Goal: Transaction & Acquisition: Purchase product/service

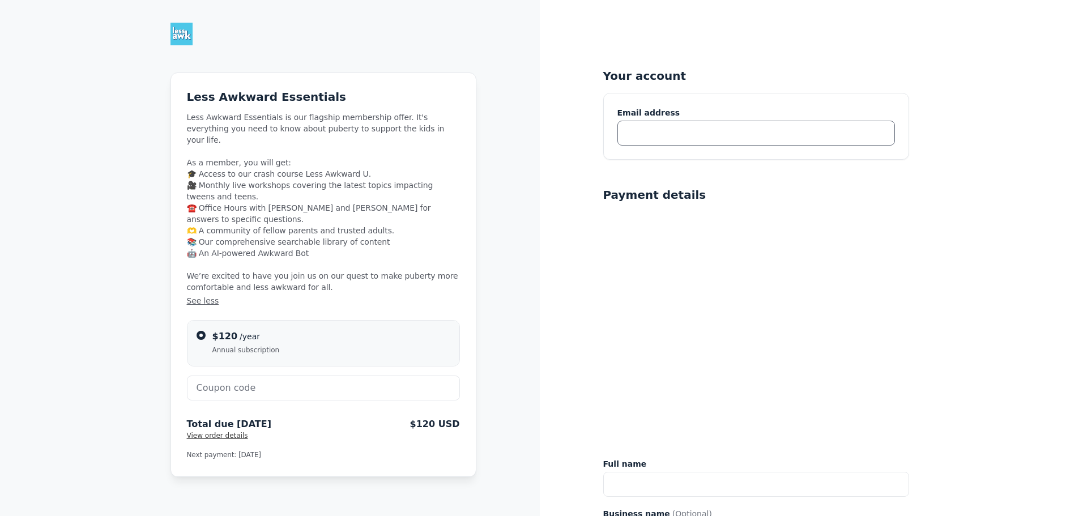
click at [630, 135] on input "text" at bounding box center [755, 133] width 277 height 25
type input "jmoore26@columbus.rr.com"
type input "STACEY MOORE"
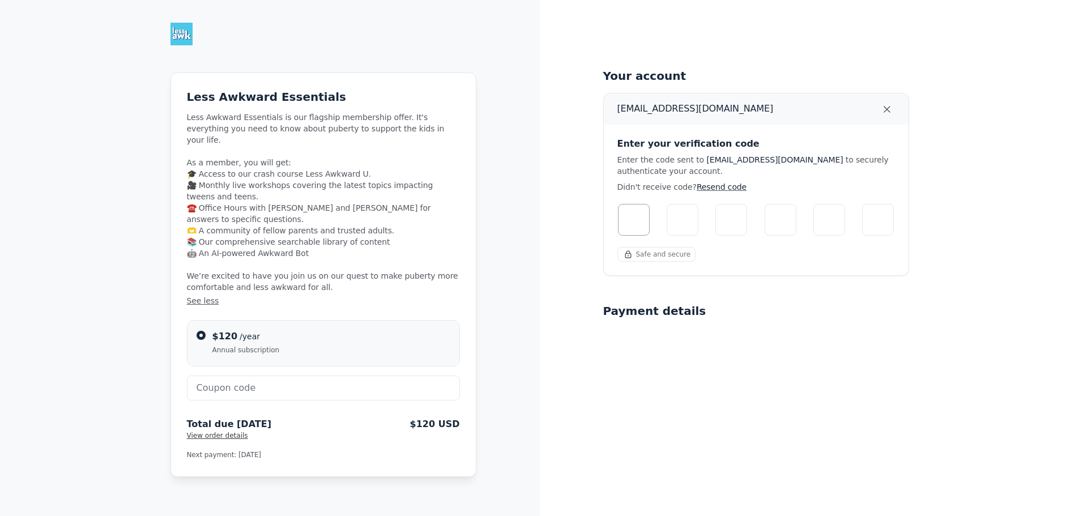
type input "7"
type input "3"
type input "7"
type input "0"
type input "4"
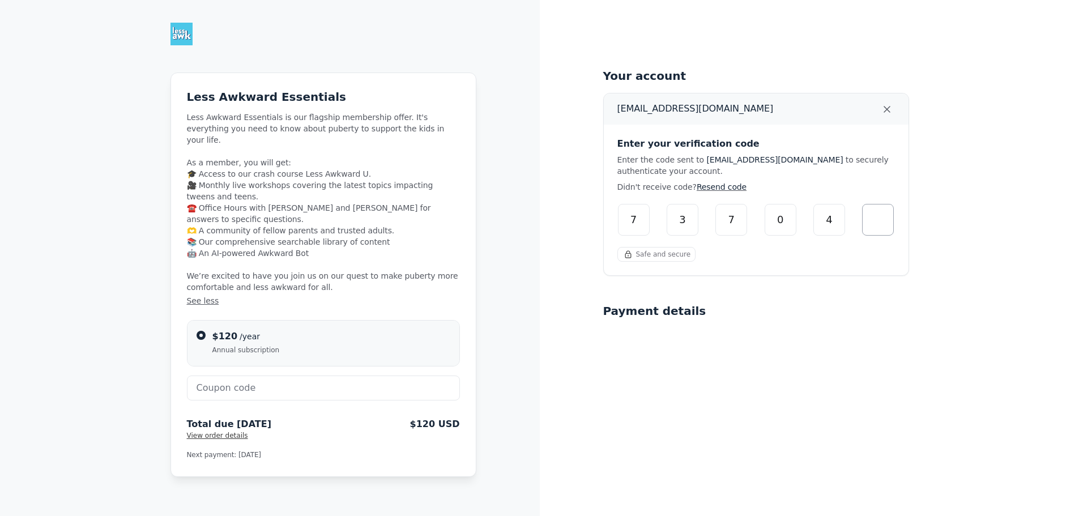
type input "6"
click at [637, 220] on input "Please enter verification code. Digit 1" at bounding box center [634, 220] width 32 height 32
type input "7"
type input "3"
type input "7"
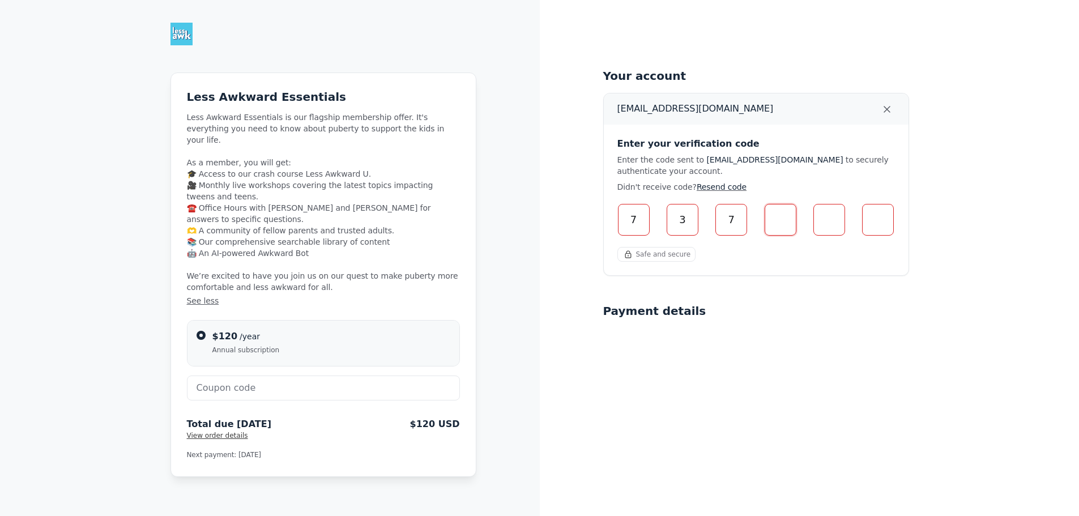
type input "0"
type input "4"
type input "6"
click at [632, 216] on input "Please enter verification code. Digit 1" at bounding box center [634, 220] width 32 height 32
type input "6"
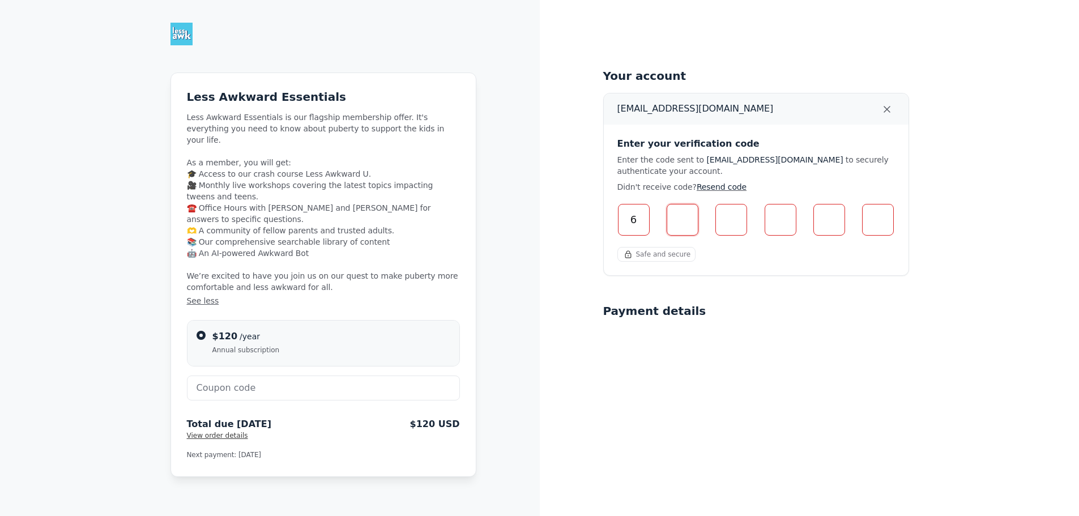
type input "7"
type input "0"
type input "2"
type input "5"
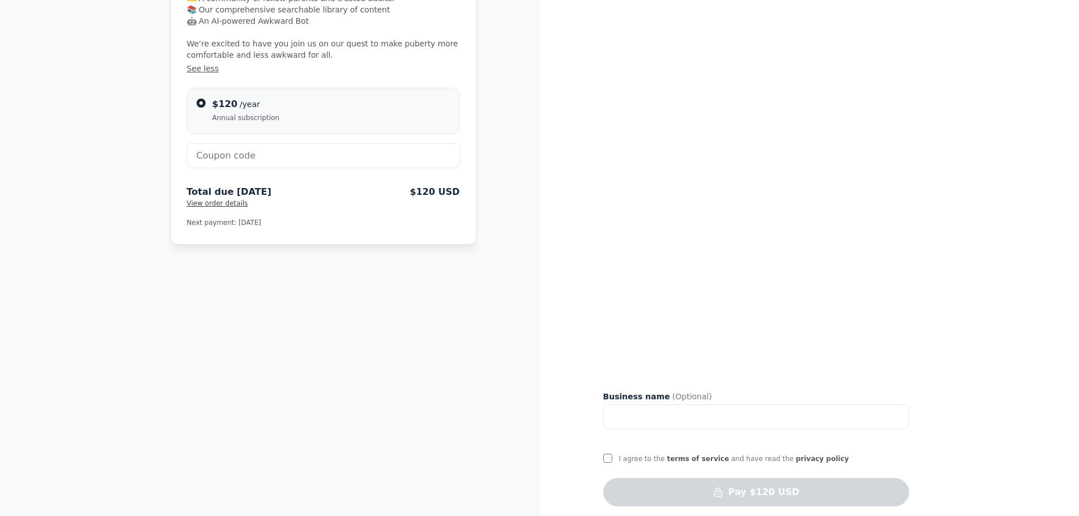
scroll to position [241, 0]
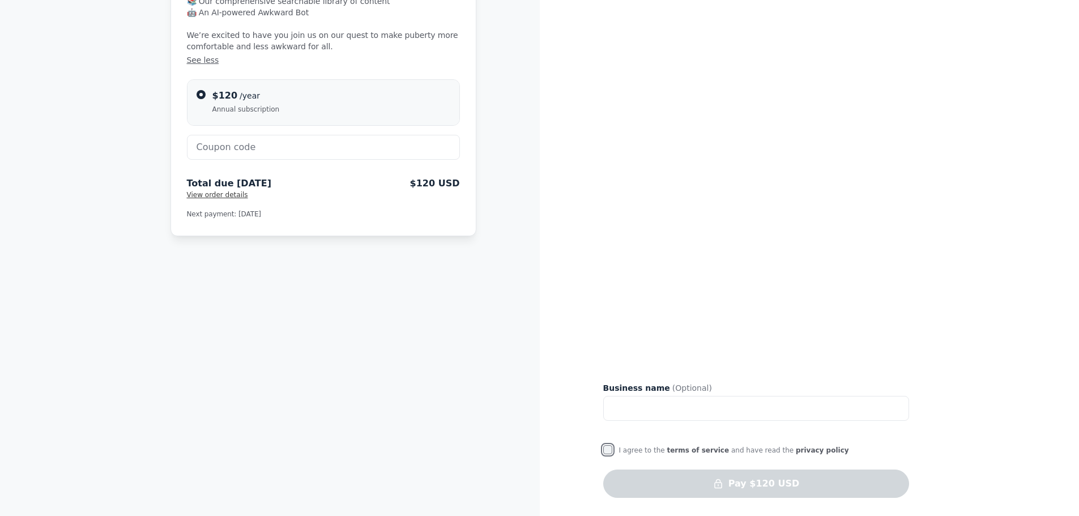
click at [606, 448] on input "I agree to the terms of service and have read the privacy policy" at bounding box center [607, 449] width 9 height 9
checkbox input "true"
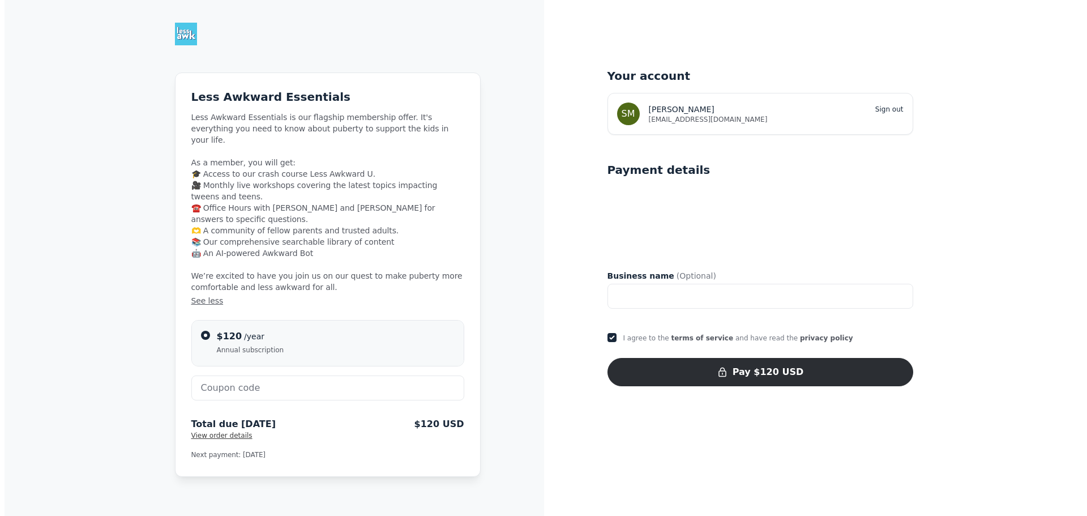
scroll to position [0, 0]
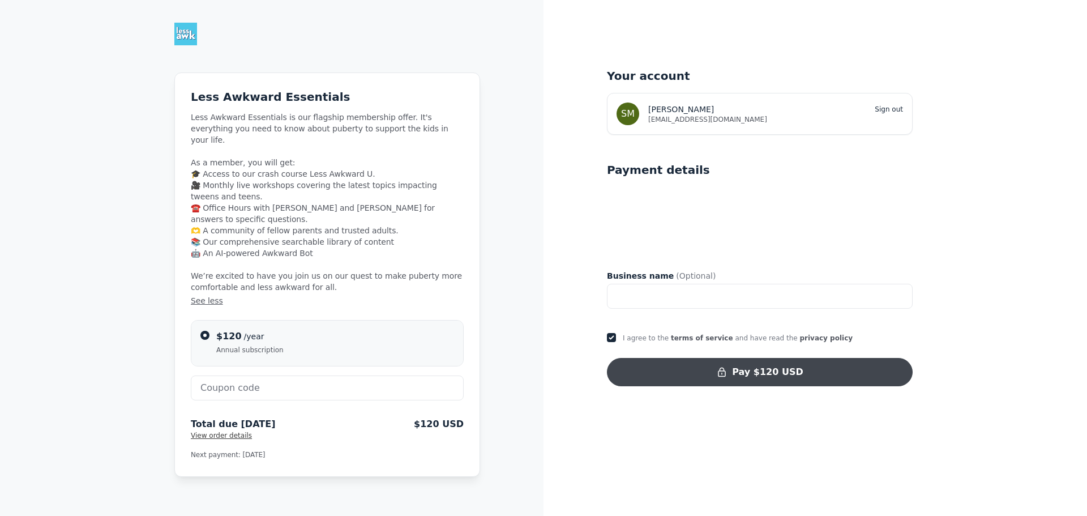
click at [704, 371] on button "Pay $120 USD" at bounding box center [760, 372] width 306 height 28
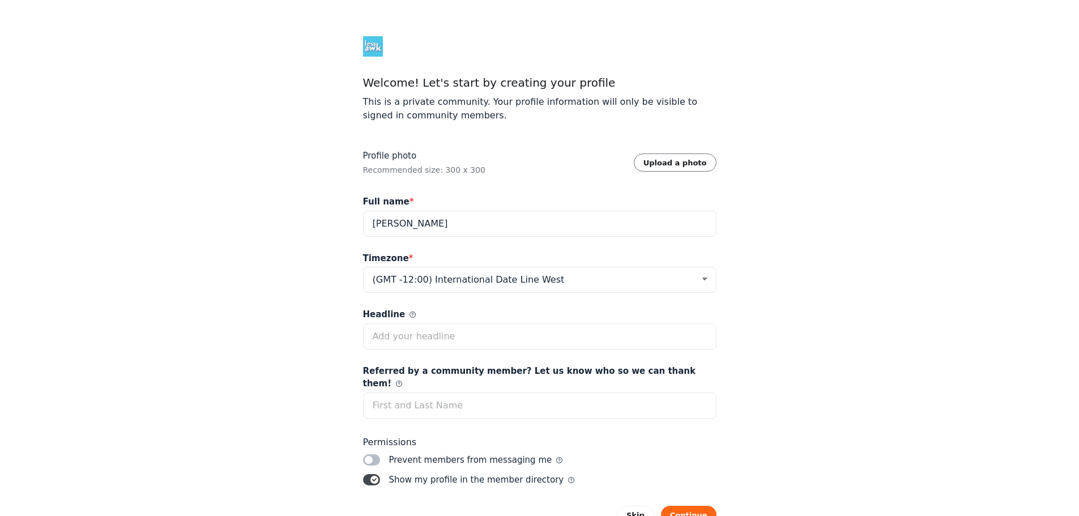
select select "Eastern Time (US & Canada)"
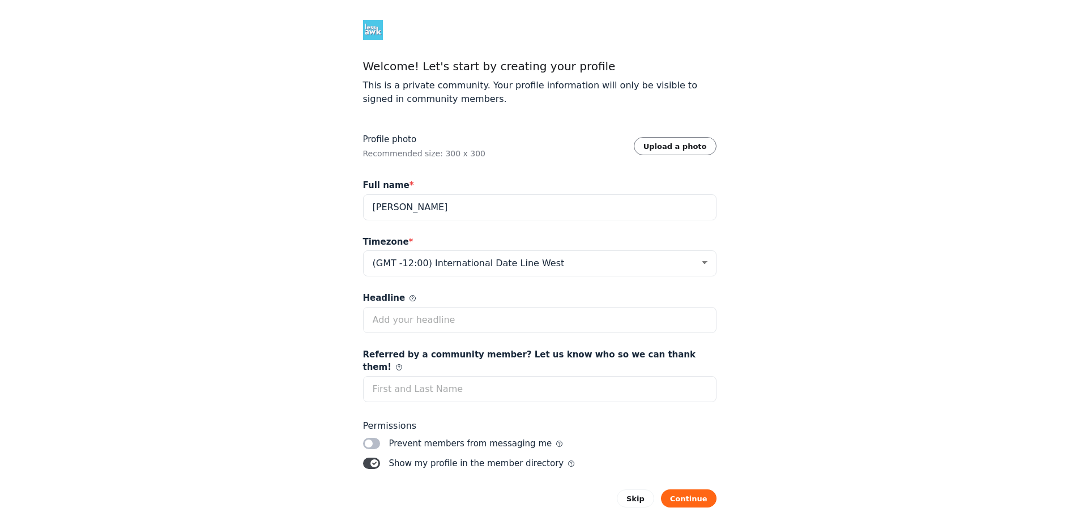
scroll to position [32, 0]
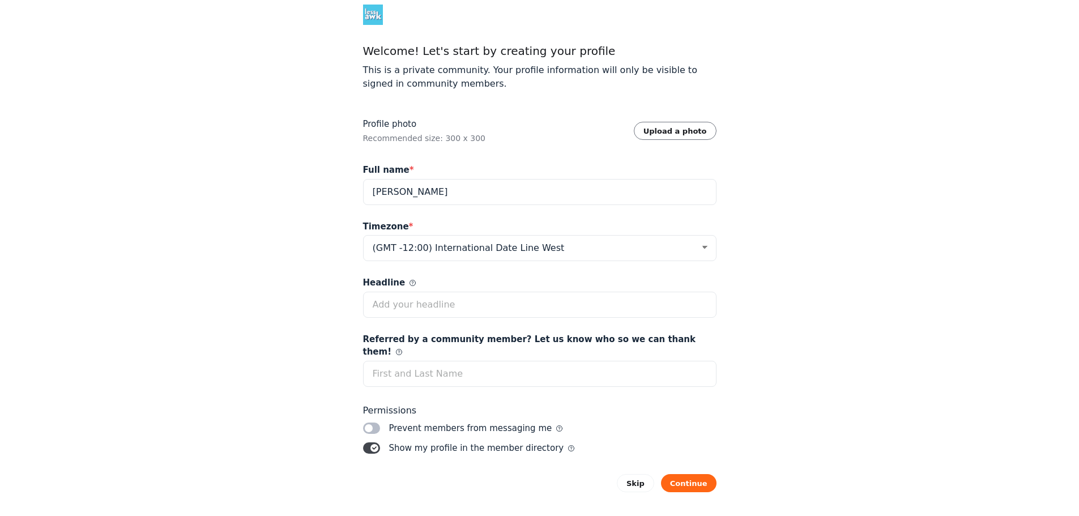
click at [369, 422] on label "Toggle switch" at bounding box center [371, 427] width 17 height 11
click at [0, 0] on input "Toggle switch" at bounding box center [0, 0] width 0 height 0
click at [409, 284] on icon at bounding box center [412, 283] width 6 height 6
click at [404, 292] on input "Headline" at bounding box center [539, 305] width 353 height 26
type input "M"
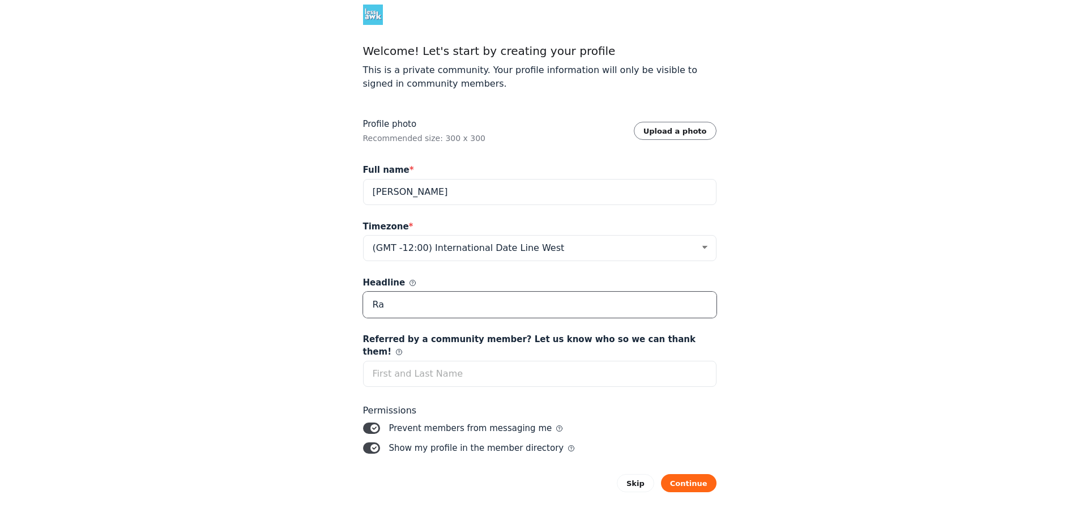
type input "R"
click at [696, 474] on button "Continue" at bounding box center [688, 483] width 55 height 18
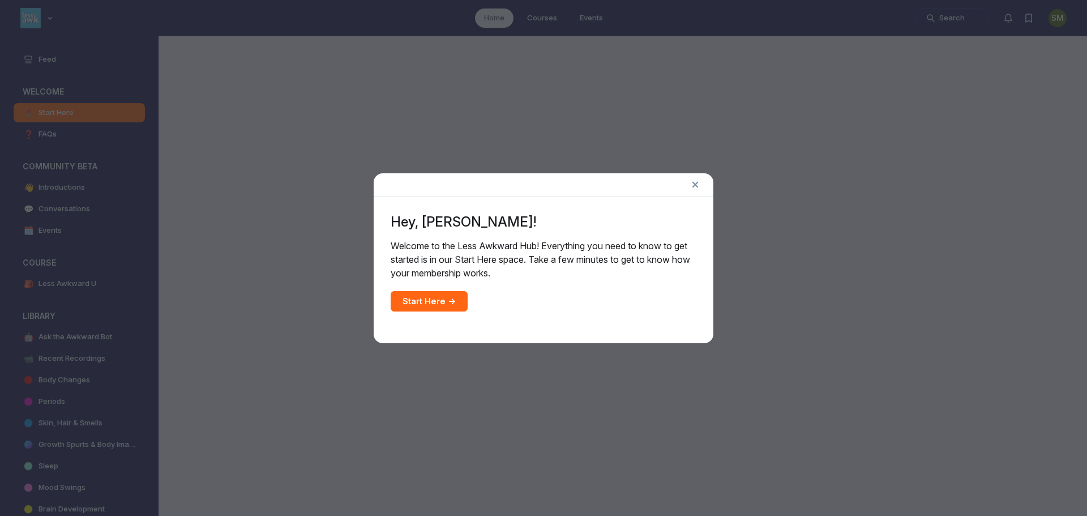
scroll to position [3591, 2168]
click at [433, 300] on link "Start Here →" at bounding box center [429, 301] width 77 height 20
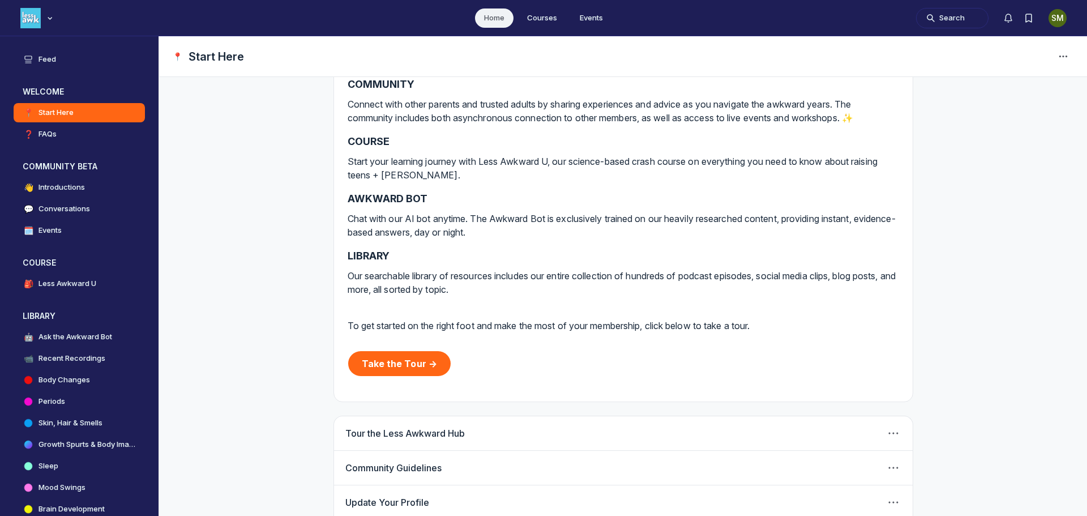
scroll to position [222, 0]
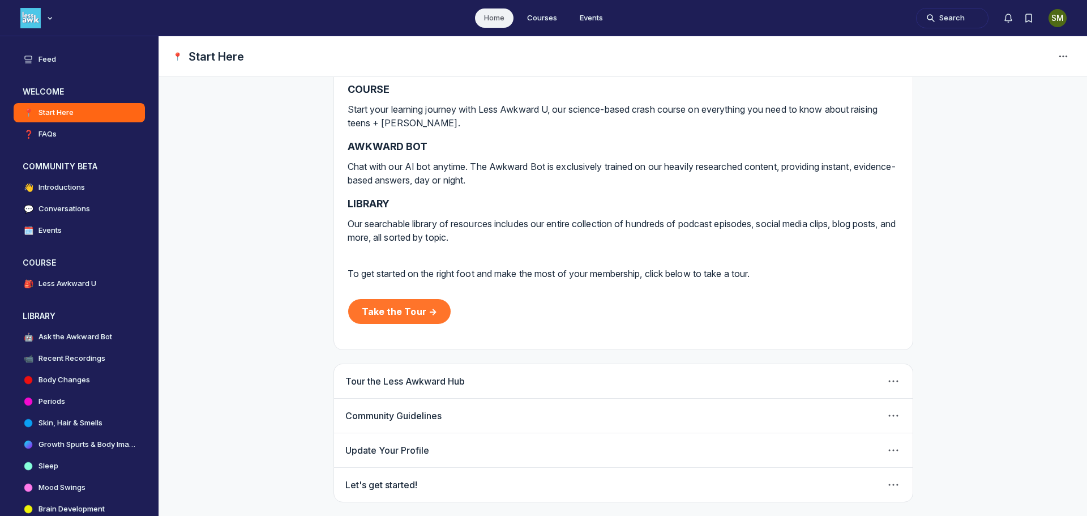
click at [402, 310] on link "Take the Tour →" at bounding box center [399, 311] width 103 height 25
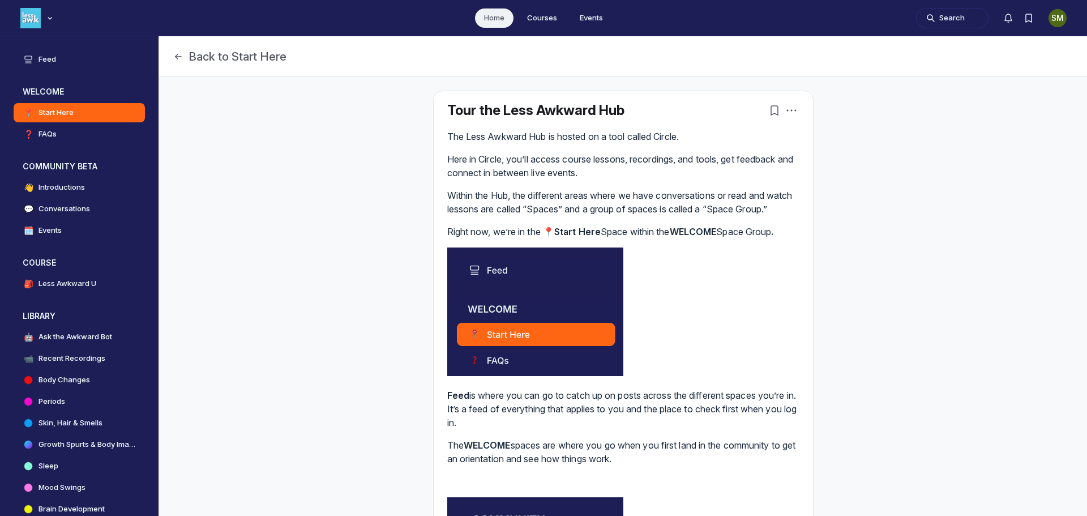
scroll to position [3591, 2168]
